Goal: Task Accomplishment & Management: Complete application form

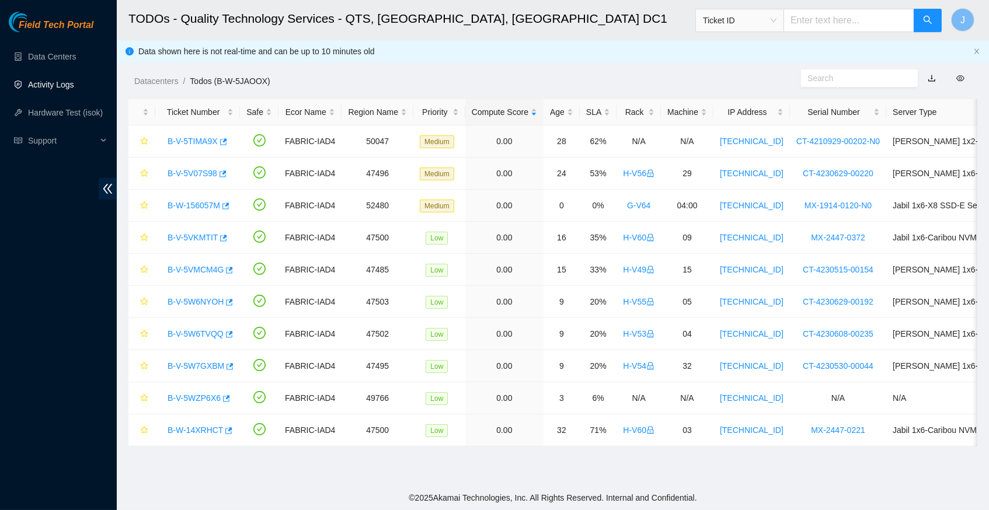
click at [36, 84] on link "Activity Logs" at bounding box center [51, 84] width 46 height 9
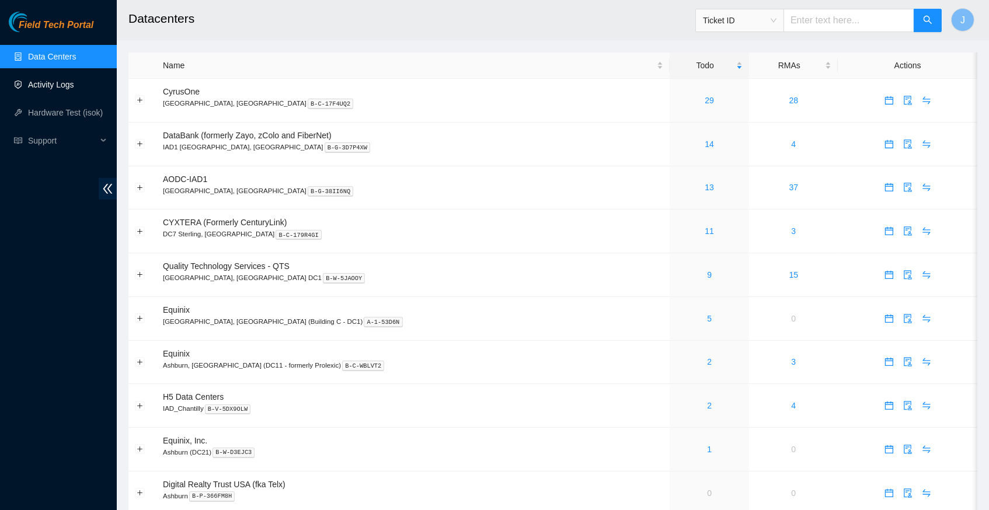
click at [64, 86] on link "Activity Logs" at bounding box center [51, 84] width 46 height 9
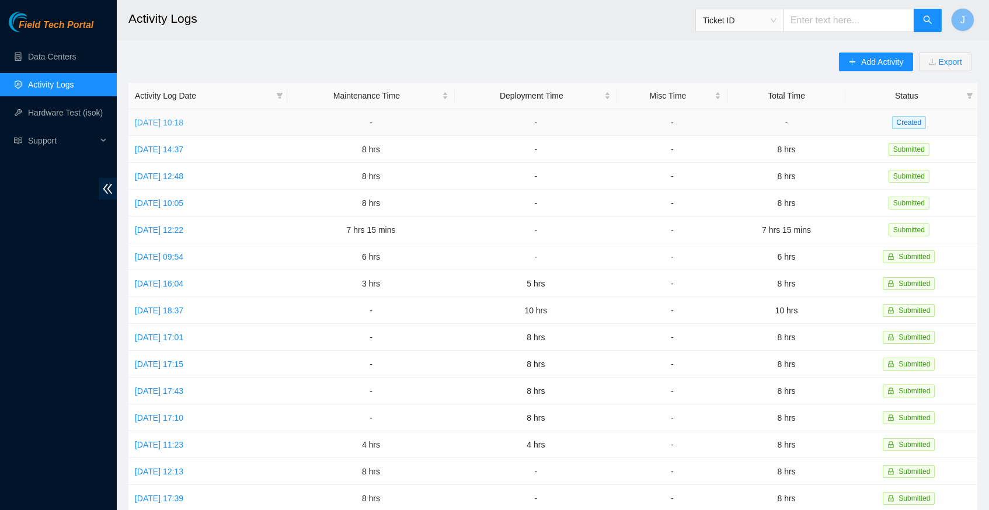
click at [183, 121] on link "Fri, 03 Oct 2025 10:18" at bounding box center [159, 122] width 48 height 9
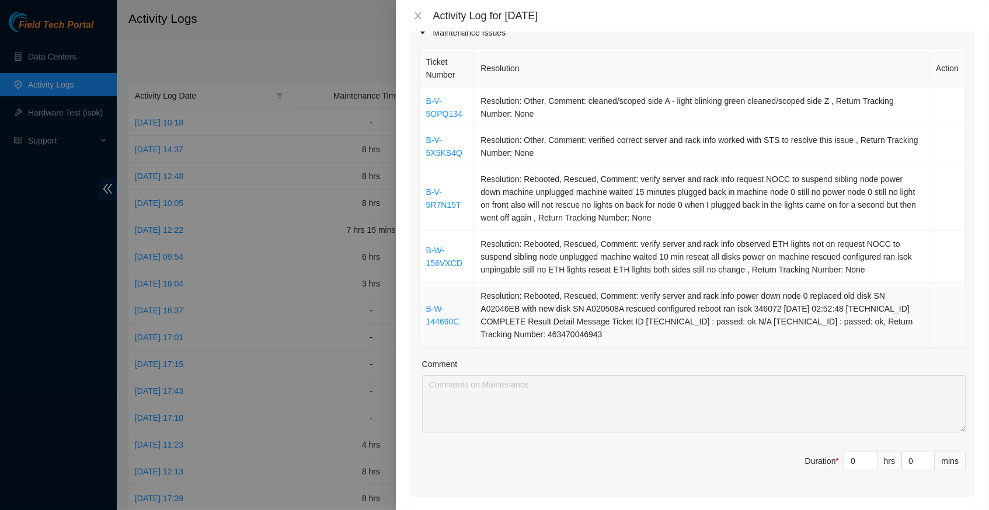
scroll to position [156, 0]
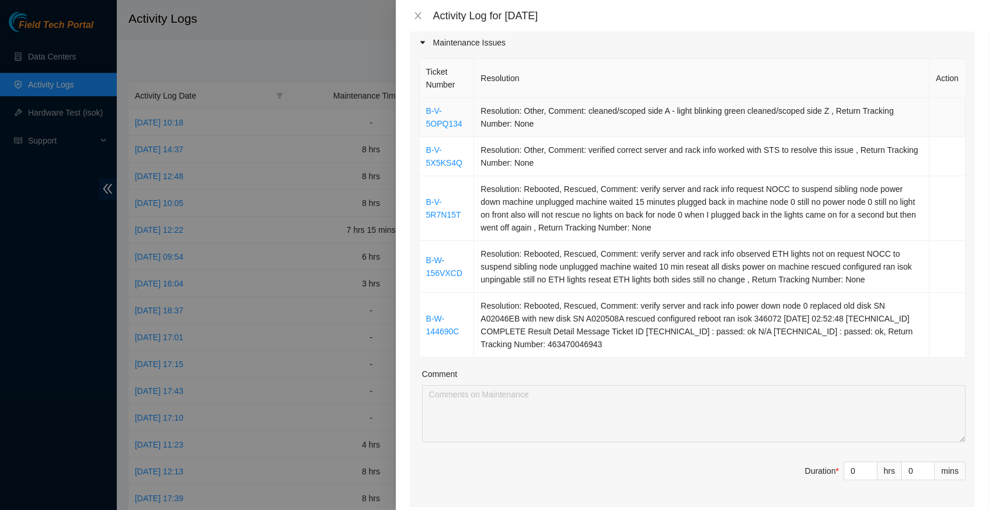
drag, startPoint x: 688, startPoint y: 335, endPoint x: 423, endPoint y: 109, distance: 348.6
click at [423, 109] on tbody "B-V-5OPQ134 Resolution: Other, Comment: cleaned/scoped side A - light blinking …" at bounding box center [693, 228] width 546 height 260
copy tbody "B-V-5OPQ134 Resolution: Other, Comment: cleaned/scoped side A - light blinking …"
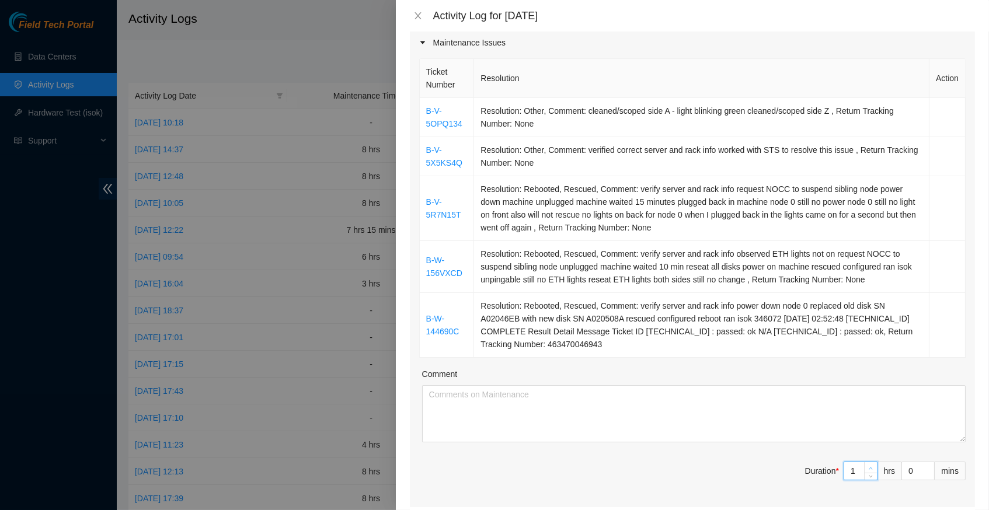
type input "1"
click at [870, 466] on icon "up" at bounding box center [870, 468] width 4 height 4
type input "2"
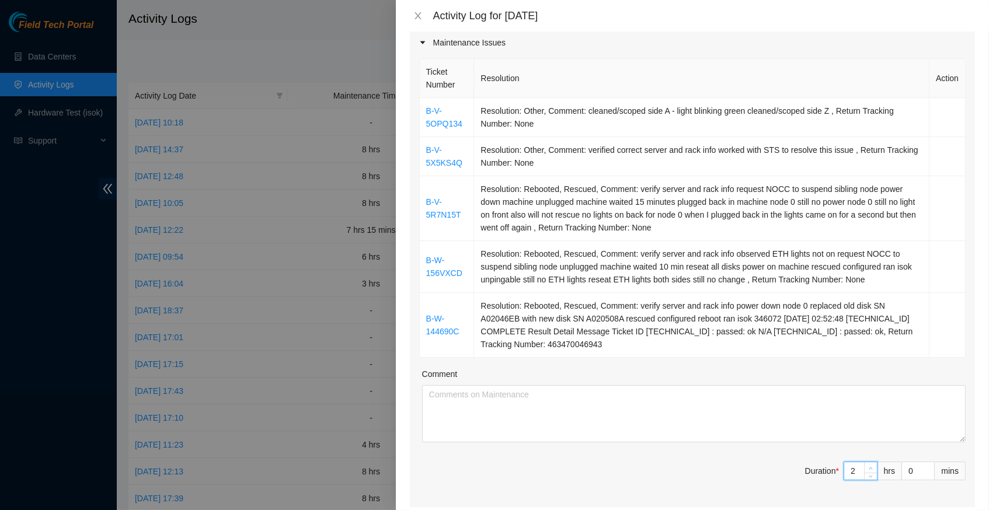
click at [870, 466] on icon "up" at bounding box center [870, 468] width 4 height 4
type input "3"
type input "4"
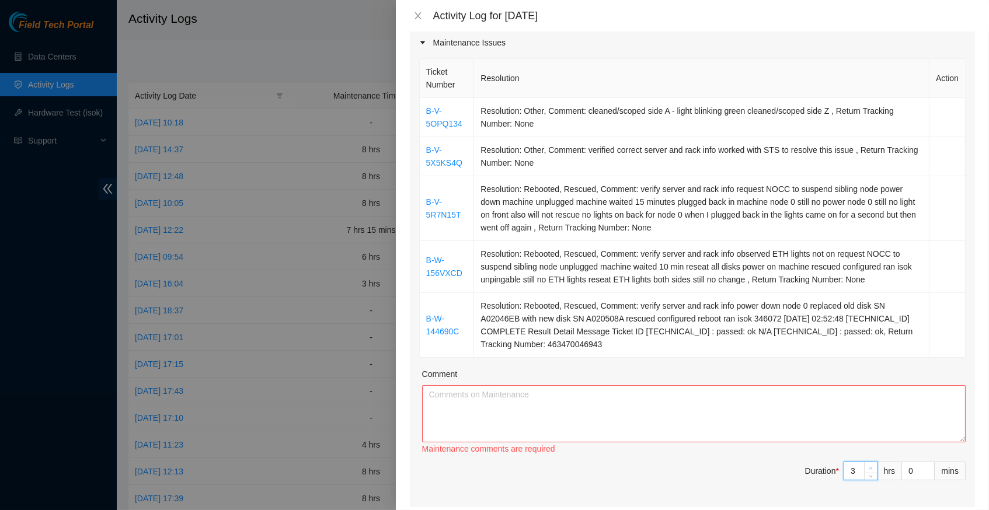
type input "4"
click at [870, 466] on icon "up" at bounding box center [870, 468] width 4 height 4
type input "5"
click at [870, 477] on icon "up" at bounding box center [870, 479] width 4 height 4
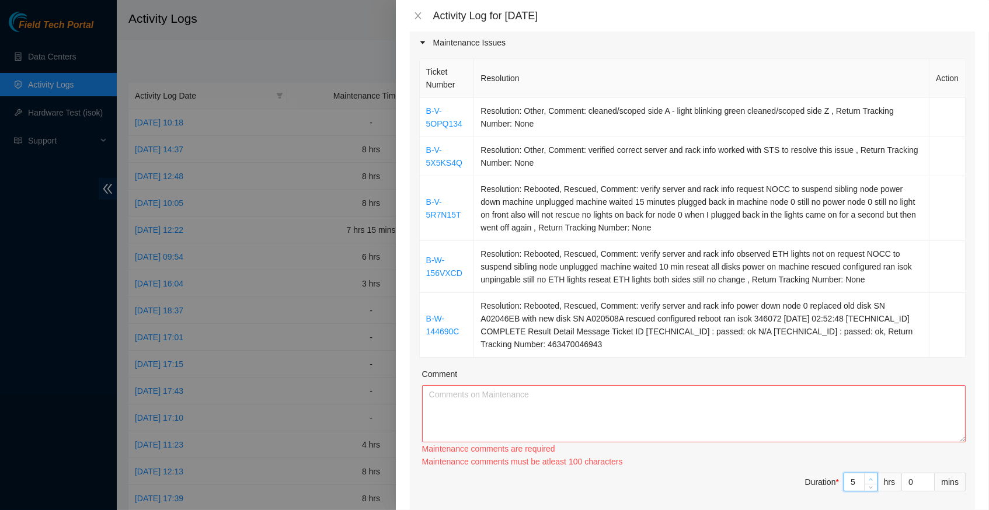
click at [870, 455] on div "Maintenance comments must be atleast 100 characters" at bounding box center [693, 461] width 543 height 12
type input "6"
click at [870, 478] on icon "up" at bounding box center [870, 480] width 4 height 4
type input "7"
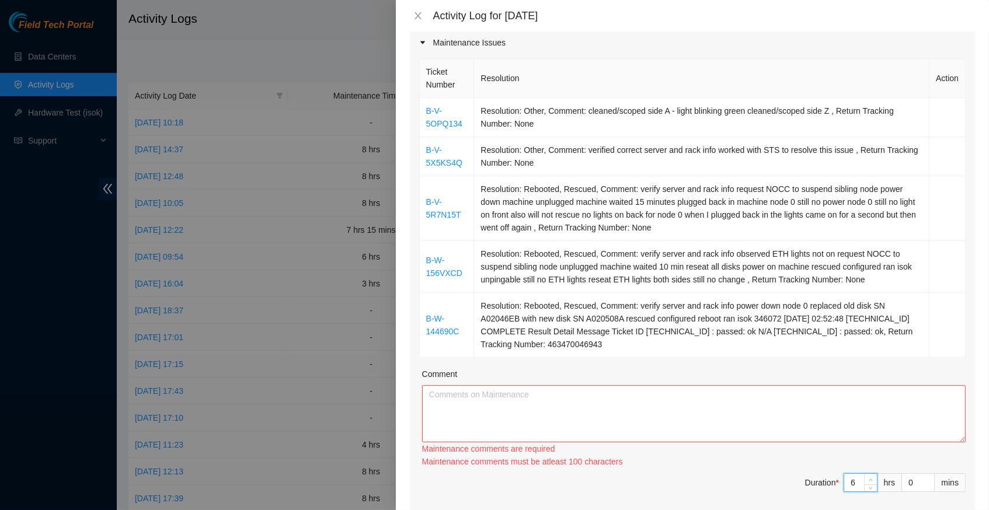
type input "7"
click at [870, 478] on icon "up" at bounding box center [870, 480] width 4 height 4
type input "8"
click at [870, 478] on icon "up" at bounding box center [870, 480] width 4 height 4
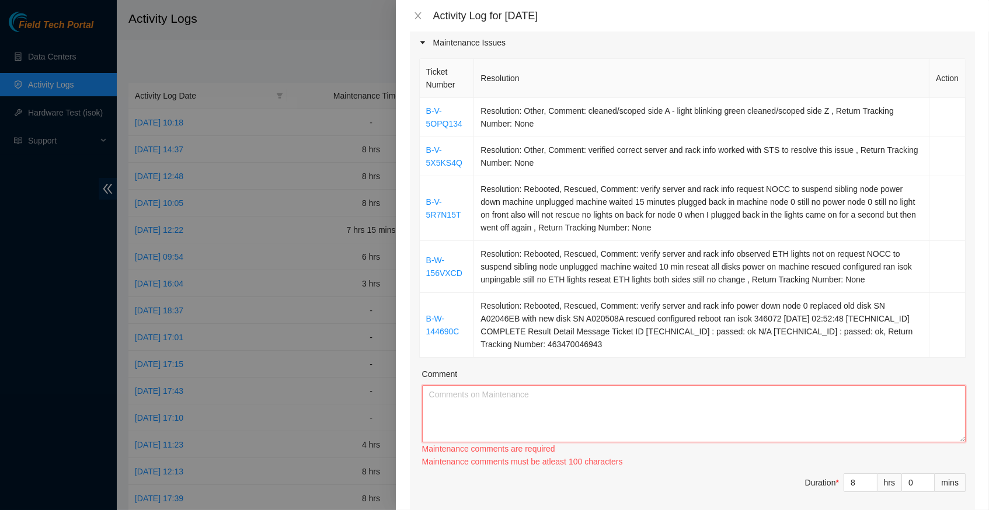
click at [501, 402] on textarea "Comment" at bounding box center [693, 413] width 543 height 57
paste textarea "B-V-5OPQ134 Resolution: Other, Comment: cleaned/scoped side A - light blinking …"
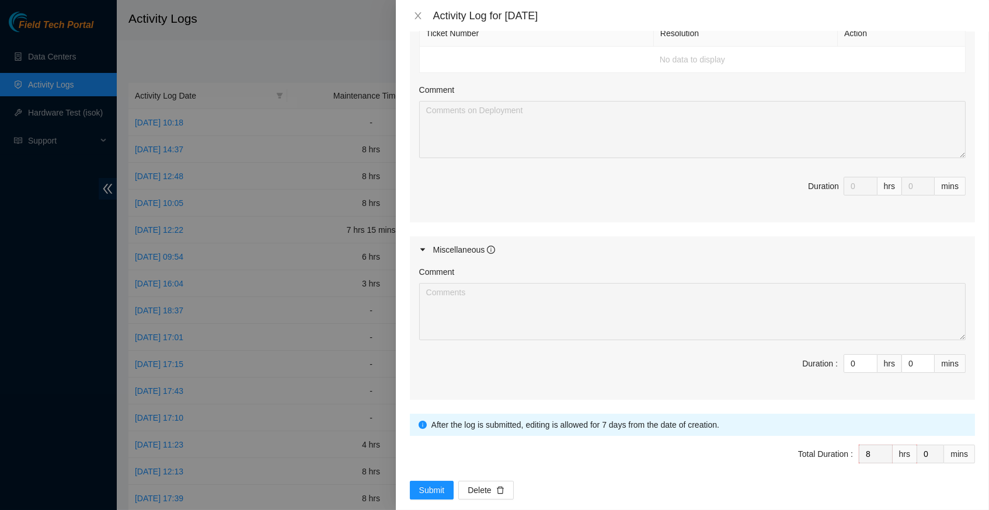
scroll to position [686, 0]
type textarea "B-V-5OPQ134 Resolution: Other, Comment: cleaned/scoped side A - light blinking …"
click at [430, 484] on span "Submit" at bounding box center [432, 490] width 26 height 13
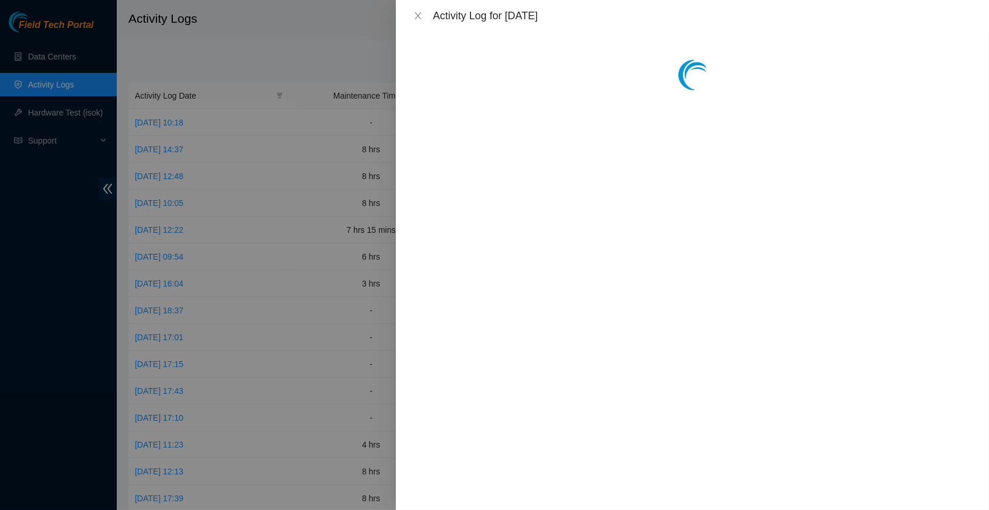
scroll to position [0, 0]
